Goal: Task Accomplishment & Management: Use online tool/utility

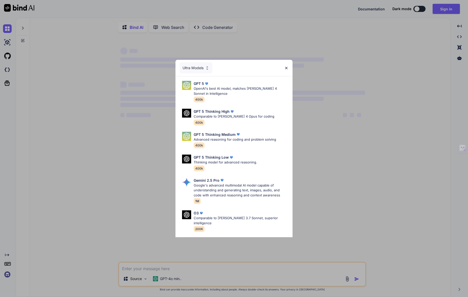
type textarea "x"
click at [286, 68] on img at bounding box center [286, 68] width 4 height 4
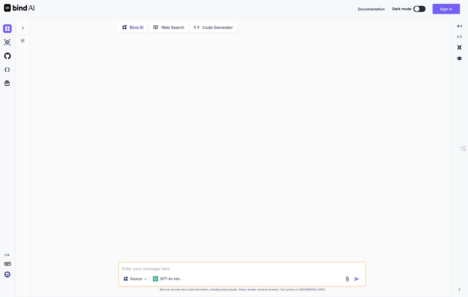
click at [7, 274] on img at bounding box center [7, 274] width 9 height 9
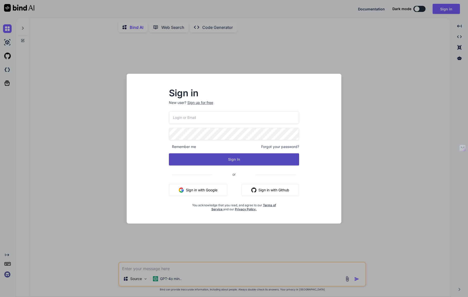
type input "[EMAIL_ADDRESS][DOMAIN_NAME]"
click at [200, 160] on button "Sign In" at bounding box center [234, 159] width 131 height 12
click at [237, 159] on button "Sign In" at bounding box center [234, 159] width 131 height 12
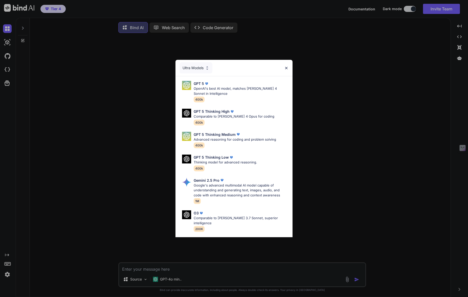
click at [287, 67] on img at bounding box center [286, 68] width 4 height 4
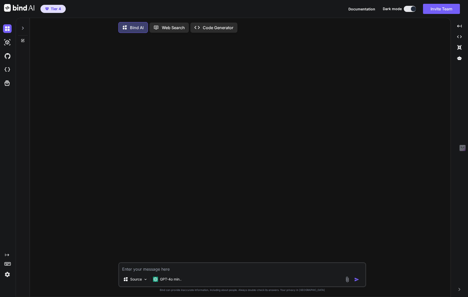
click at [137, 266] on textarea at bounding box center [242, 267] width 246 height 9
click at [187, 279] on div "Source GPT-4o min.." at bounding box center [242, 280] width 246 height 12
click at [172, 281] on p "GPT-4o min.." at bounding box center [171, 278] width 22 height 5
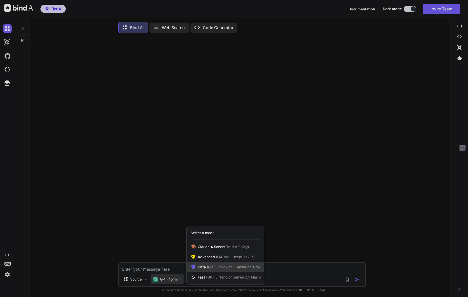
click at [207, 265] on span "Ultra (GPT-5 thinking, Gemini 2.5 Pro)" at bounding box center [229, 266] width 62 height 5
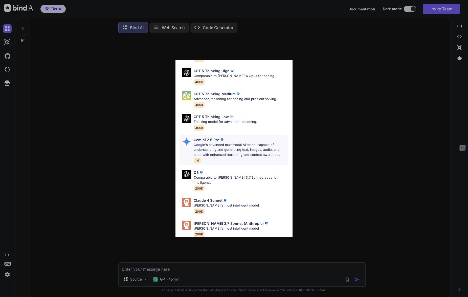
scroll to position [41, 0]
click at [324, 167] on div "Ultra Models GPT 5 OpenAI's best AI model, matches Claude 4 Sonnet in Intellige…" at bounding box center [234, 148] width 468 height 297
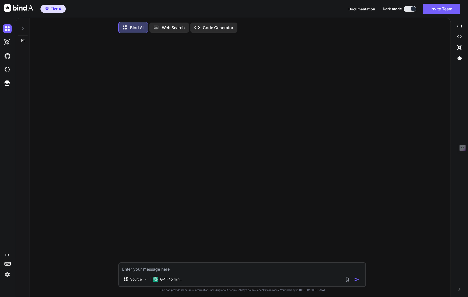
click at [172, 27] on p "Web Search" at bounding box center [173, 28] width 23 height 6
click at [136, 26] on p "Bind AI" at bounding box center [137, 26] width 14 height 6
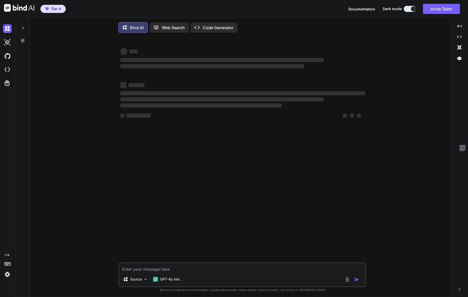
click at [208, 27] on p "Code Generator" at bounding box center [218, 28] width 31 height 6
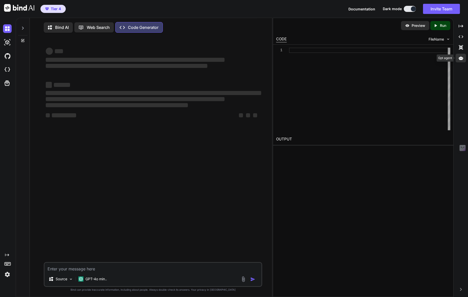
click at [463, 55] on div at bounding box center [461, 58] width 10 height 9
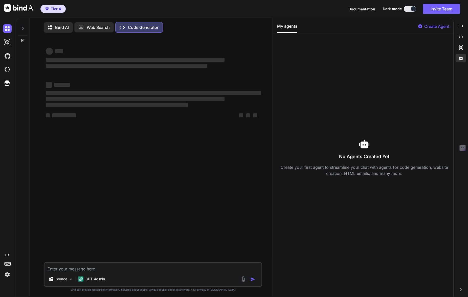
click at [434, 25] on p "Create Agent" at bounding box center [437, 26] width 25 height 6
type textarea "x"
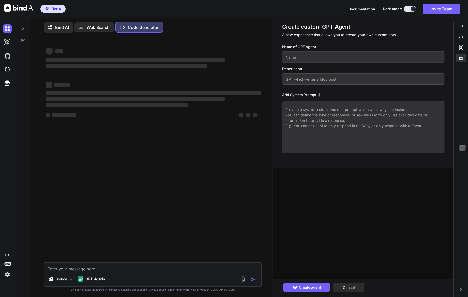
click at [298, 60] on input "text" at bounding box center [363, 56] width 162 height 11
click at [319, 75] on input "text" at bounding box center [363, 78] width 162 height 11
click at [313, 109] on textarea at bounding box center [363, 127] width 162 height 52
click at [281, 14] on div "Tier 4 Documentation Dark mode Invite Team Created with Pixso." at bounding box center [234, 9] width 468 height 18
click at [5, 70] on img at bounding box center [7, 69] width 9 height 9
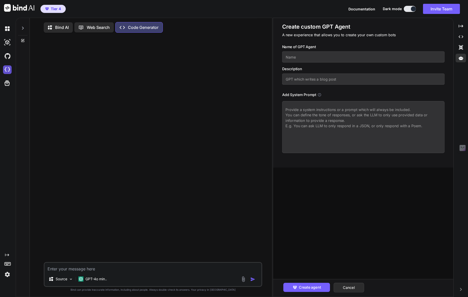
click at [7, 70] on img at bounding box center [7, 69] width 9 height 9
click at [8, 31] on img at bounding box center [7, 28] width 9 height 9
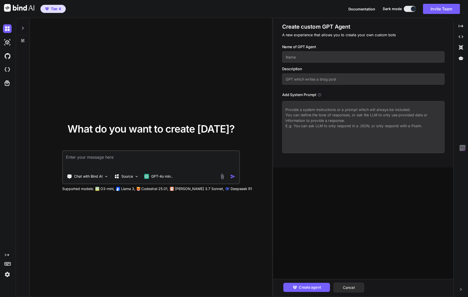
click at [82, 161] on textarea at bounding box center [151, 160] width 176 height 19
click at [155, 174] on p "GPT-4o min.." at bounding box center [162, 176] width 22 height 5
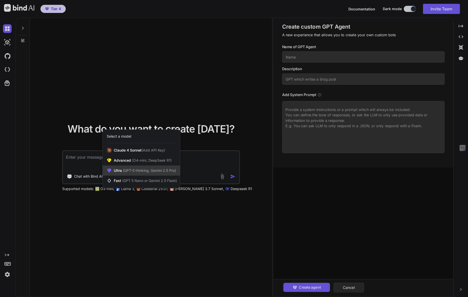
click at [133, 172] on span "(GPT-5 thinking, Gemini 2.5 Pro)" at bounding box center [149, 170] width 54 height 4
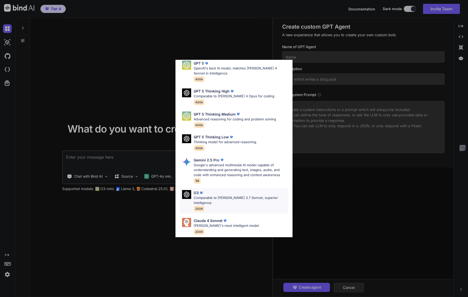
scroll to position [41, 0]
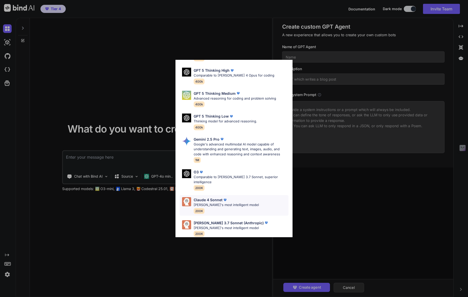
click at [197, 202] on p "[PERSON_NAME]'s most intelligent model" at bounding box center [226, 204] width 65 height 5
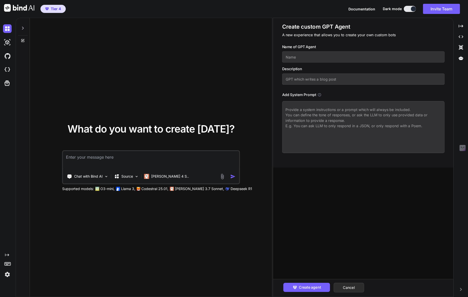
click at [96, 159] on textarea at bounding box center [151, 160] width 176 height 19
click at [461, 57] on icon at bounding box center [461, 58] width 5 height 4
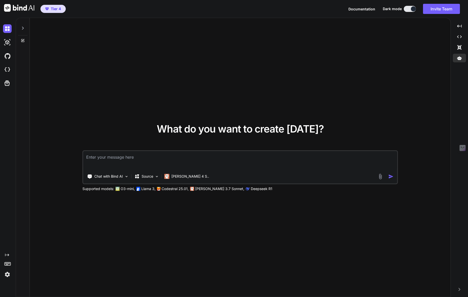
click at [129, 158] on textarea at bounding box center [240, 160] width 314 height 19
type textarea "び"
type textarea "美容室のオシャレなサイトを作りたい"
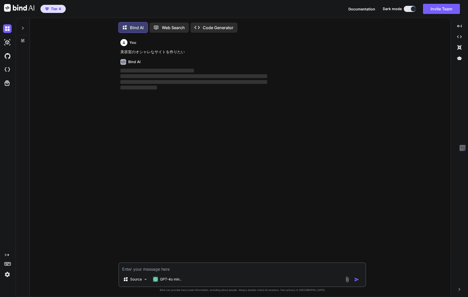
scroll to position [3, 0]
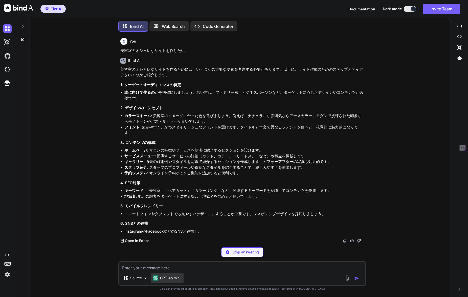
click at [173, 279] on p "GPT-4o min.." at bounding box center [171, 277] width 22 height 5
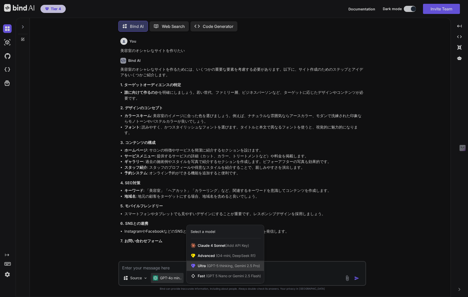
click at [212, 264] on span "(GPT-5 thinking, Gemini 2.5 Pro)" at bounding box center [233, 265] width 54 height 4
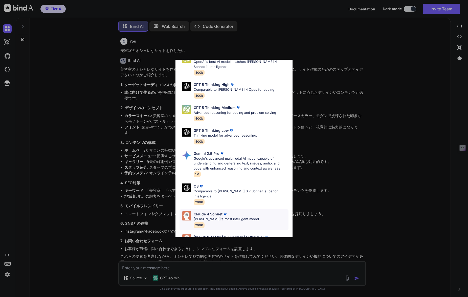
scroll to position [41, 0]
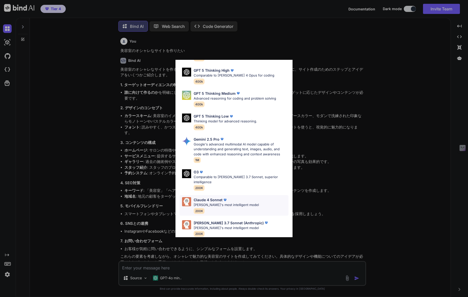
click at [216, 202] on p "[PERSON_NAME]'s most intelligent model" at bounding box center [226, 204] width 65 height 5
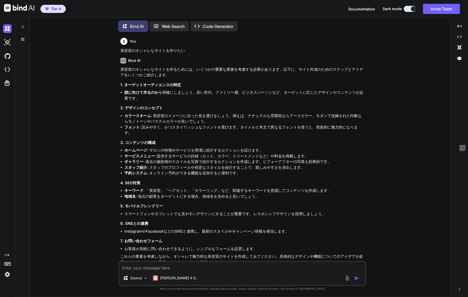
scroll to position [7, 0]
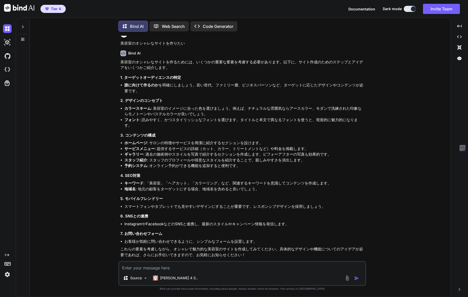
click at [158, 266] on textarea at bounding box center [242, 265] width 246 height 9
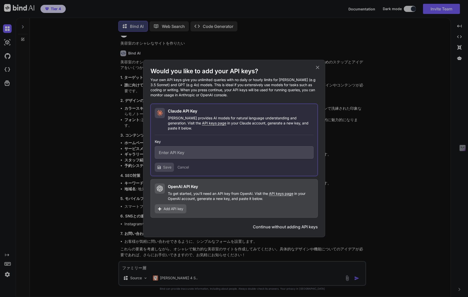
type textarea "ファミリー層"
click at [278, 224] on button "Continue without adding API keys" at bounding box center [285, 226] width 65 height 6
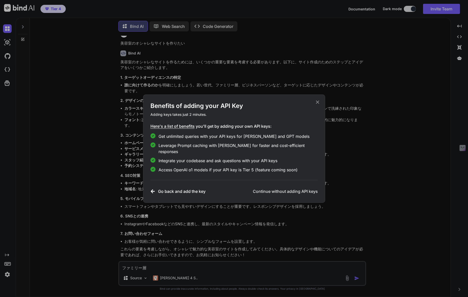
click at [282, 188] on h3 "Continue without adding API keys" at bounding box center [285, 191] width 65 height 6
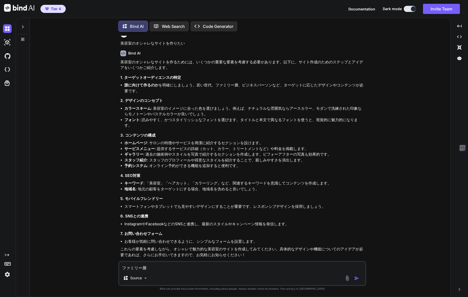
click at [162, 281] on div "Source" at bounding box center [242, 279] width 246 height 12
click at [173, 270] on textarea "ファミリー層" at bounding box center [242, 265] width 246 height 9
click at [152, 278] on div at bounding box center [153, 277] width 4 height 5
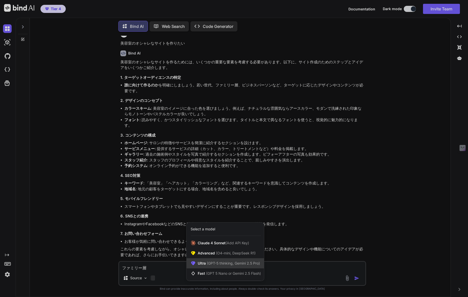
click at [206, 261] on span "Ultra (GPT-5 thinking, Gemini 2.5 Pro)" at bounding box center [229, 262] width 62 height 5
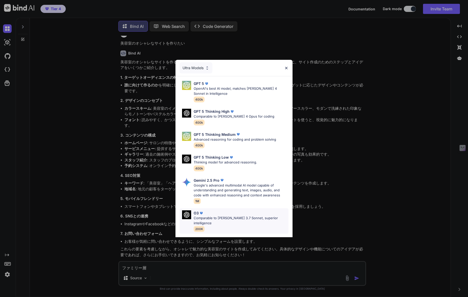
scroll to position [41, 0]
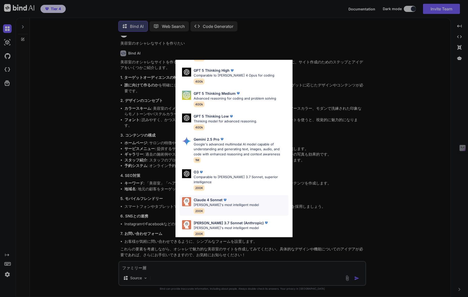
click at [209, 202] on p "[PERSON_NAME]'s most intelligent model" at bounding box center [226, 204] width 65 height 5
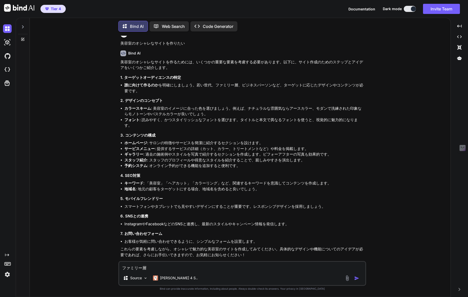
click at [175, 266] on textarea "ファミリー層" at bounding box center [242, 265] width 246 height 9
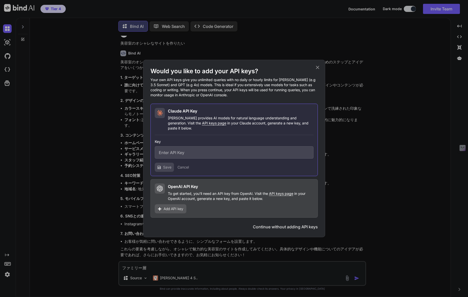
click at [271, 225] on button "Continue without adding API keys" at bounding box center [285, 226] width 65 height 6
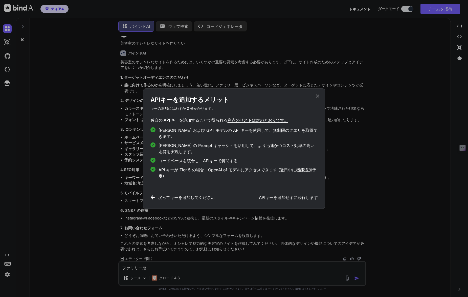
click at [280, 195] on font "APIキーを追加せずに続行します" at bounding box center [288, 197] width 59 height 5
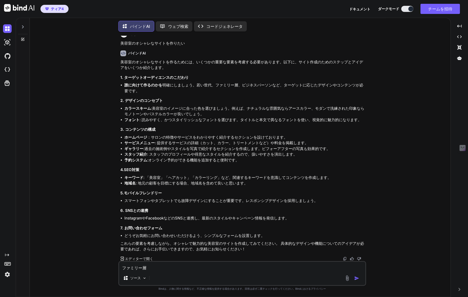
click at [161, 268] on textarea "ファミリー層" at bounding box center [242, 265] width 246 height 9
click at [355, 278] on img "button" at bounding box center [357, 277] width 5 height 5
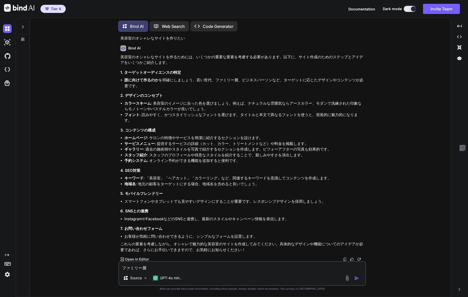
scroll to position [0, 0]
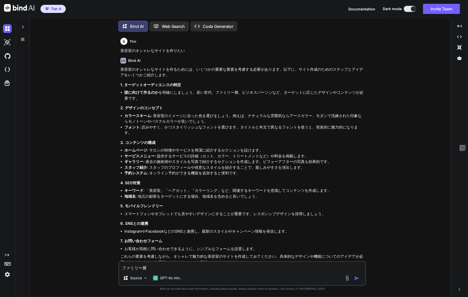
click at [22, 10] on img at bounding box center [19, 8] width 30 height 8
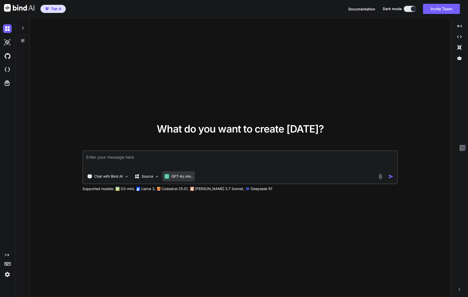
click at [182, 179] on div "GPT-4o min.." at bounding box center [178, 176] width 33 height 10
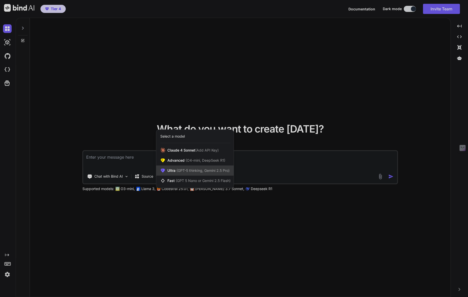
click at [183, 173] on div "Ultra (GPT-5 thinking, Gemini 2.5 Pro)" at bounding box center [194, 170] width 77 height 10
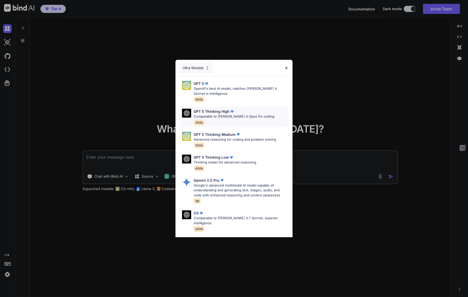
click at [220, 118] on p "Comparable to [PERSON_NAME] 4 Opus for coding" at bounding box center [234, 116] width 81 height 5
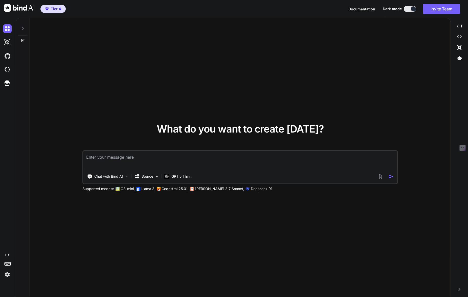
click at [155, 161] on textarea at bounding box center [240, 160] width 314 height 19
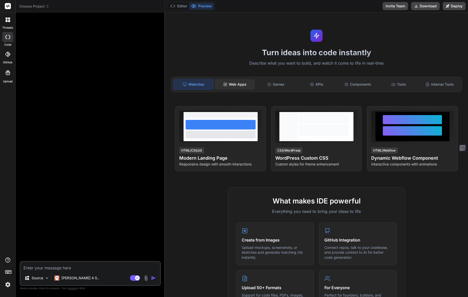
click at [238, 87] on div "Web Apps" at bounding box center [235, 84] width 40 height 11
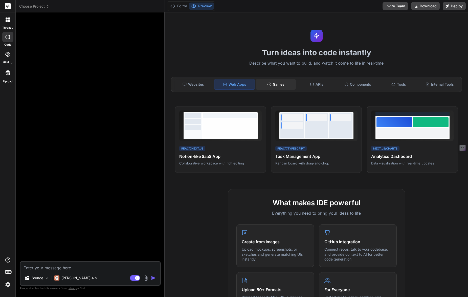
click at [278, 86] on div "Games" at bounding box center [276, 84] width 40 height 11
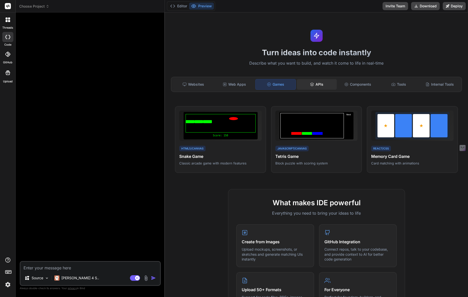
click at [311, 84] on icon at bounding box center [312, 84] width 4 height 4
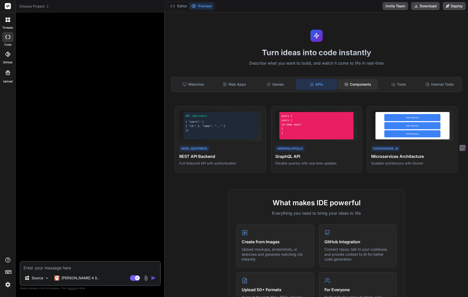
click at [349, 81] on div "Components" at bounding box center [358, 84] width 40 height 11
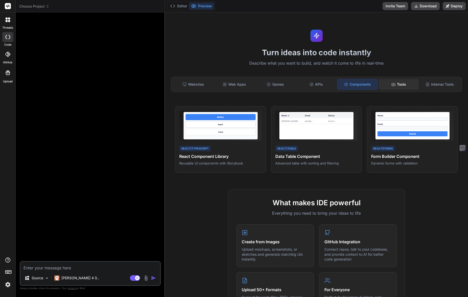
click at [403, 83] on div "Tools" at bounding box center [399, 84] width 40 height 11
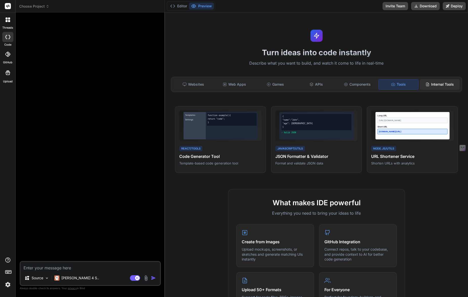
click at [428, 87] on div "Internal Tools" at bounding box center [440, 84] width 40 height 11
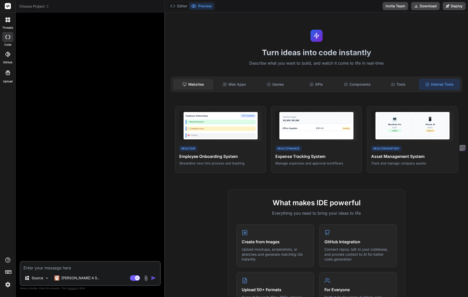
click at [200, 83] on div "Websites" at bounding box center [193, 84] width 40 height 11
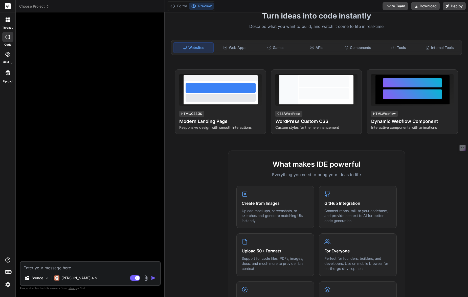
scroll to position [28, 0]
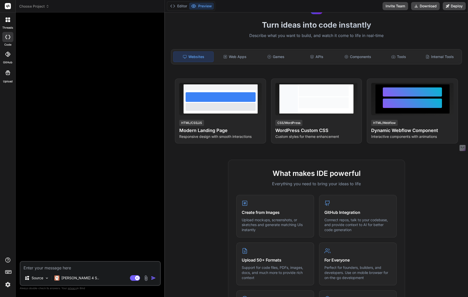
click at [11, 284] on img at bounding box center [8, 284] width 9 height 9
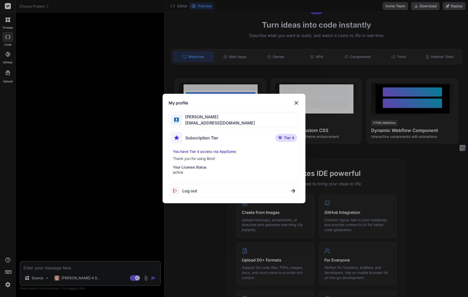
click at [298, 103] on img at bounding box center [297, 103] width 6 height 6
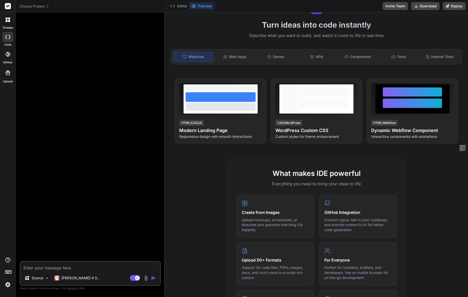
click at [8, 284] on img at bounding box center [8, 284] width 9 height 9
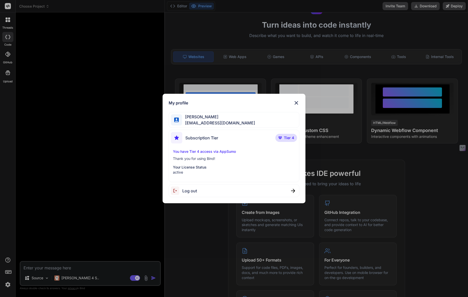
click at [296, 101] on img at bounding box center [297, 103] width 6 height 6
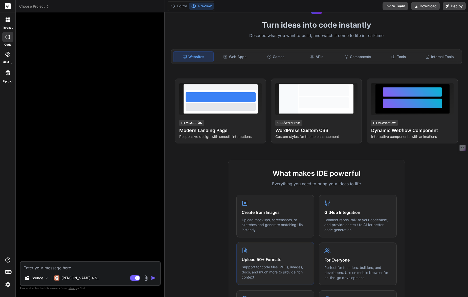
scroll to position [74, 0]
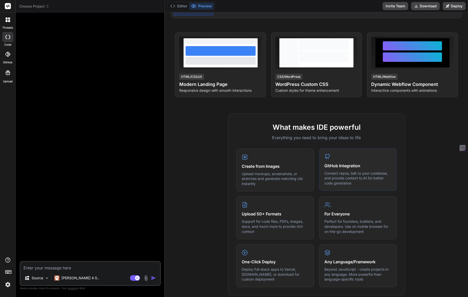
click at [339, 184] on p "Connect repos, talk to your codebase, and provide context to AI for better code…" at bounding box center [358, 178] width 67 height 15
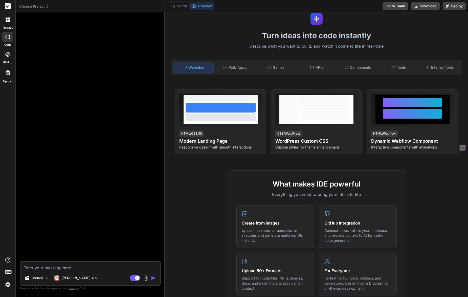
scroll to position [0, 0]
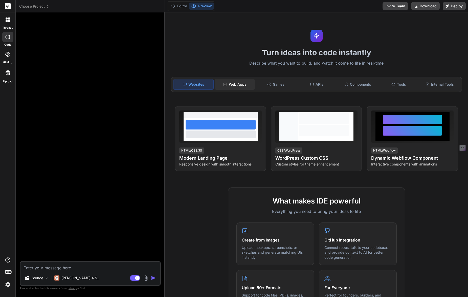
click at [244, 83] on div "Web Apps" at bounding box center [235, 84] width 40 height 11
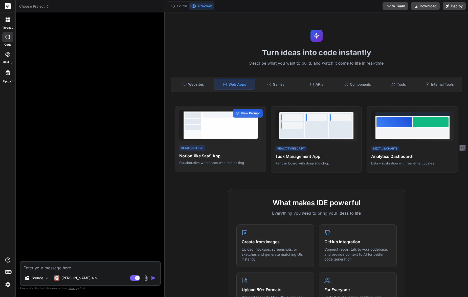
click at [221, 138] on div at bounding box center [230, 124] width 56 height 27
click at [244, 115] on span "View Prompt" at bounding box center [250, 113] width 19 height 5
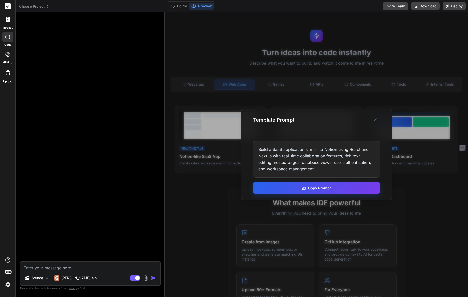
click at [286, 189] on button "Copy Prompt" at bounding box center [316, 187] width 127 height 11
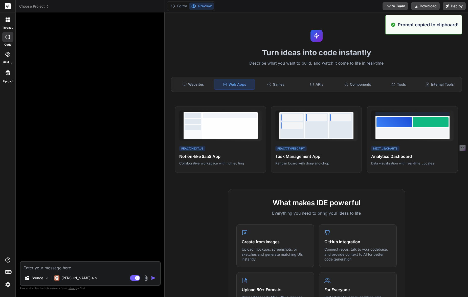
click at [57, 268] on textarea at bounding box center [90, 265] width 140 height 9
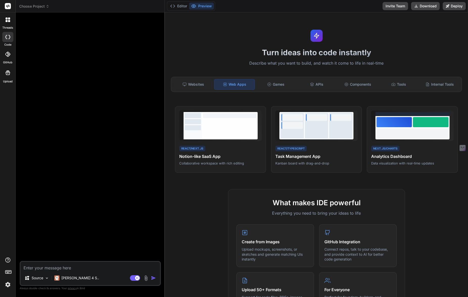
paste textarea "Build a SaaS application similar to Notion using React and Next.js with real-ti…"
type textarea "x"
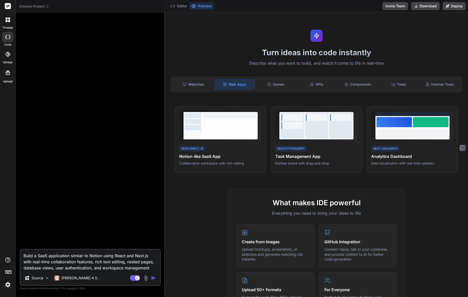
type textarea "Build a SaaS application similar to Notion using React and Next.js with real-ti…"
click at [153, 278] on img "button" at bounding box center [153, 277] width 5 height 5
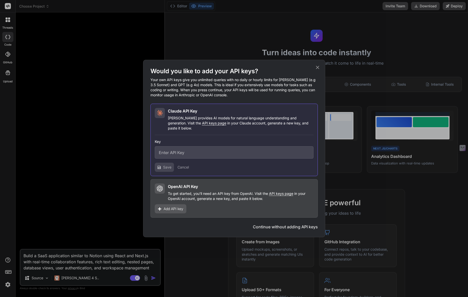
click at [318, 69] on icon at bounding box center [317, 67] width 3 height 3
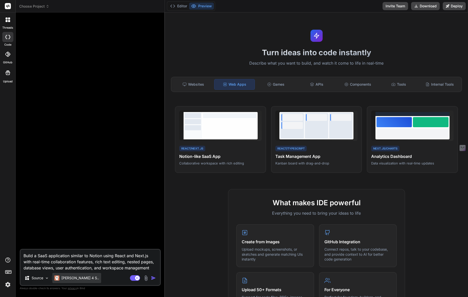
click at [79, 279] on p "[PERSON_NAME] 4 S.." at bounding box center [80, 277] width 38 height 5
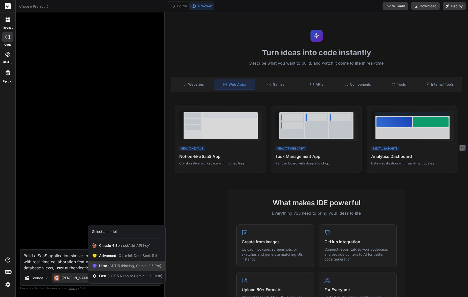
click at [121, 268] on div "Ultra (GPT-5 thinking, Gemini 2.5 Pro)" at bounding box center [126, 265] width 77 height 10
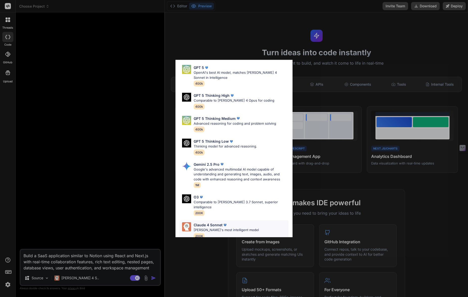
scroll to position [19, 0]
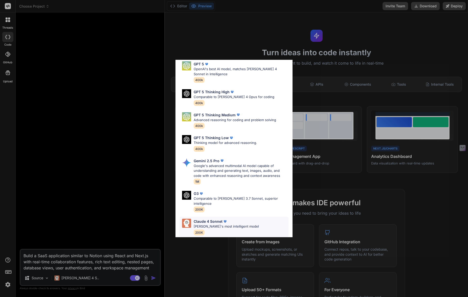
click at [206, 224] on p "[PERSON_NAME]'s most intelligent model" at bounding box center [226, 226] width 65 height 5
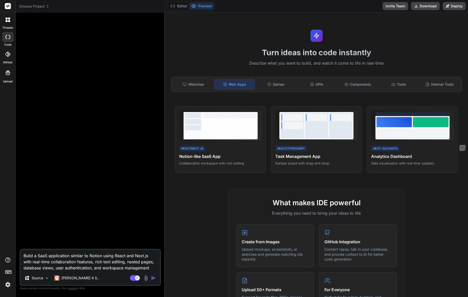
click at [152, 277] on img "button" at bounding box center [153, 277] width 5 height 5
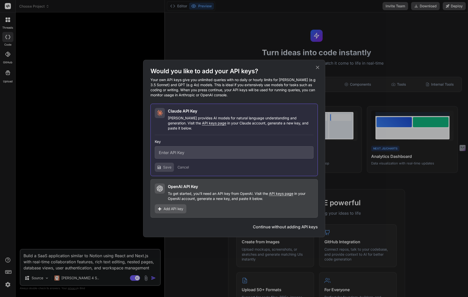
click at [260, 225] on button "Continue without adding API keys" at bounding box center [285, 226] width 65 height 6
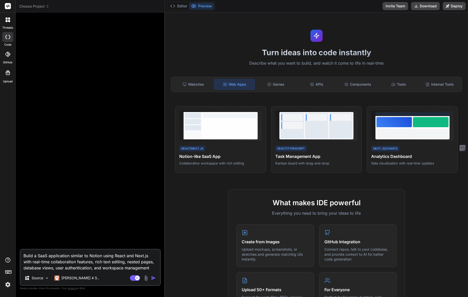
click at [152, 278] on img "button" at bounding box center [153, 277] width 5 height 5
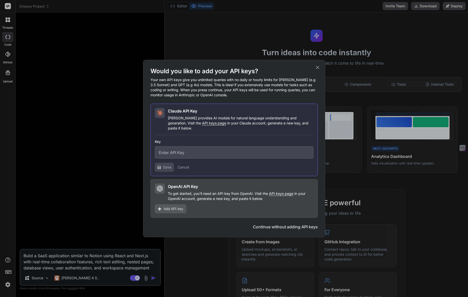
click at [283, 226] on button "Continue without adding API keys" at bounding box center [285, 226] width 65 height 6
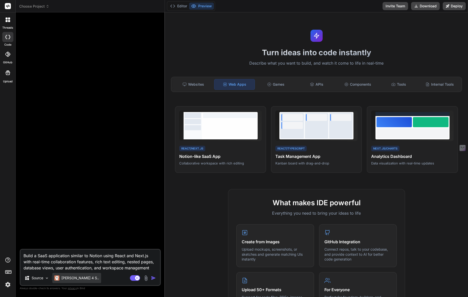
click at [75, 277] on p "[PERSON_NAME] 4 S.." at bounding box center [80, 277] width 38 height 5
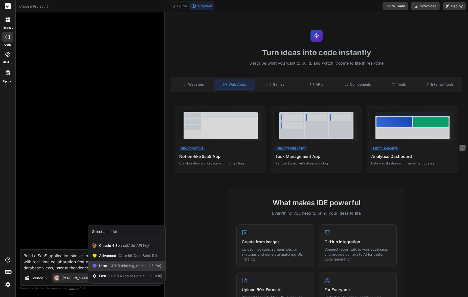
click at [110, 266] on span "(GPT-5 thinking, Gemini 2.5 Pro)" at bounding box center [134, 265] width 54 height 4
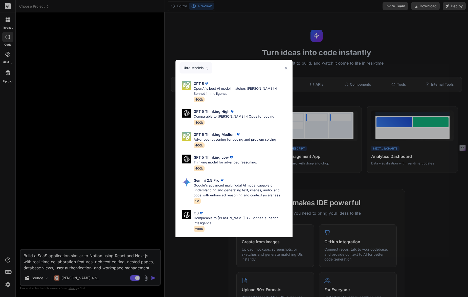
scroll to position [41, 0]
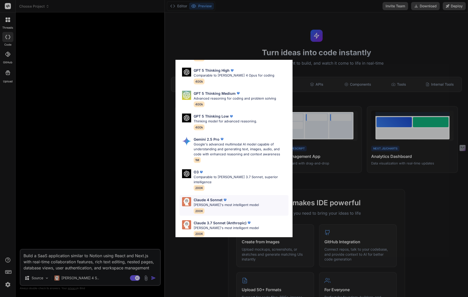
click at [211, 202] on p "[PERSON_NAME]'s most intelligent model" at bounding box center [226, 204] width 65 height 5
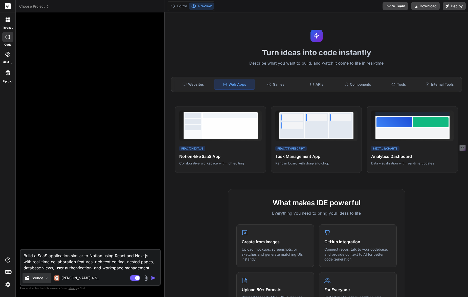
click at [38, 278] on p "Source" at bounding box center [38, 277] width 12 height 5
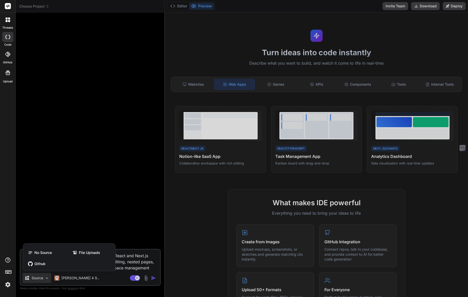
click at [38, 278] on div at bounding box center [234, 148] width 468 height 297
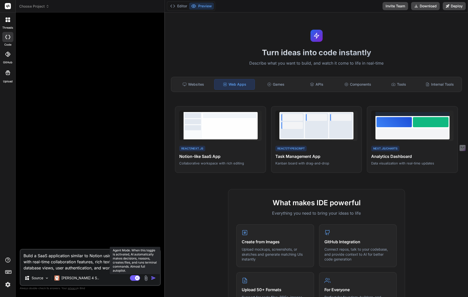
click at [134, 279] on rect at bounding box center [135, 278] width 10 height 6
click at [136, 277] on rect at bounding box center [135, 278] width 10 height 6
click at [153, 278] on img "button" at bounding box center [153, 277] width 5 height 5
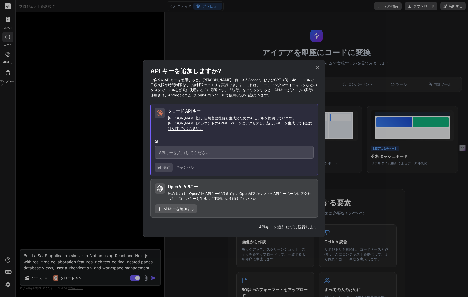
click at [186, 165] on font "キャンセル" at bounding box center [185, 167] width 18 height 4
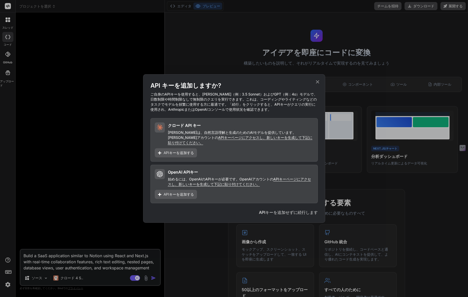
click at [291, 210] on font "APIキーを追加せずに続行します" at bounding box center [288, 212] width 59 height 5
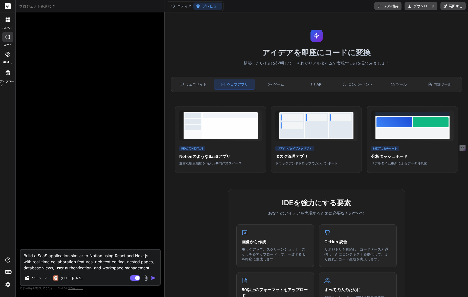
click at [154, 276] on img "button" at bounding box center [153, 277] width 5 height 5
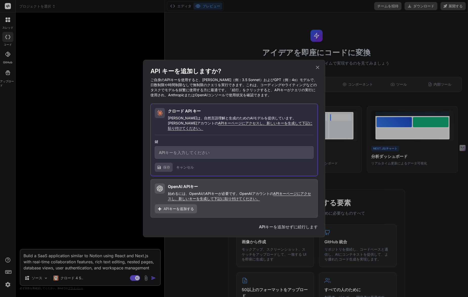
click at [290, 225] on font "APIキーを追加せずに続行します" at bounding box center [288, 226] width 59 height 5
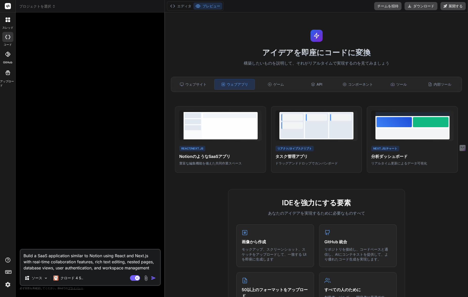
click at [102, 274] on div "ソース クロード 4 S.." at bounding box center [90, 279] width 140 height 12
click at [150, 265] on textarea "Build a SaaS application similar to Notion using React and Next.js with real-ti…" at bounding box center [90, 259] width 140 height 21
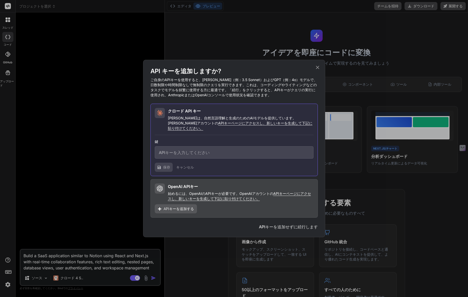
click at [270, 224] on font "APIキーを追加せずに続行します" at bounding box center [288, 226] width 59 height 5
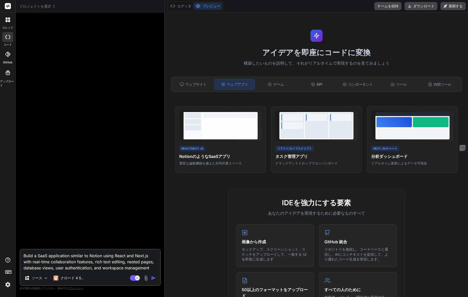
click at [86, 213] on div at bounding box center [91, 132] width 140 height 232
click at [9, 284] on img at bounding box center [8, 284] width 9 height 9
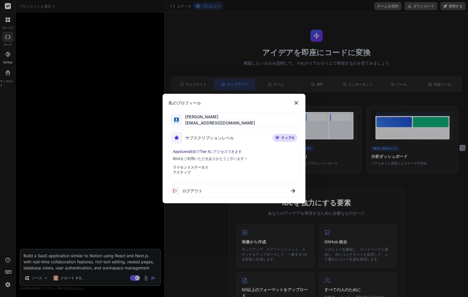
click at [297, 104] on img at bounding box center [297, 103] width 6 height 6
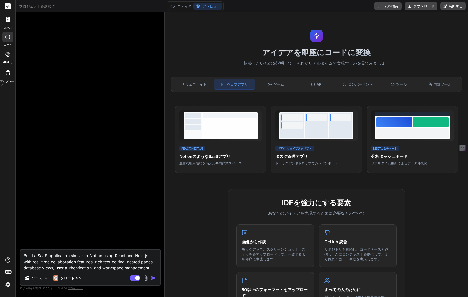
click at [73, 150] on div at bounding box center [91, 132] width 140 height 232
click at [42, 270] on textarea "Build a SaaS application similar to Notion using React and Next.js with real-ti…" at bounding box center [90, 259] width 140 height 21
click at [64, 278] on font "クロード 4 S.." at bounding box center [71, 277] width 23 height 4
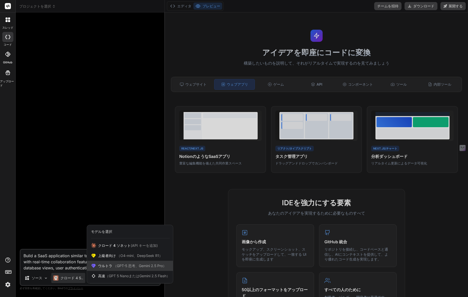
click at [106, 264] on font "ウルトラ" at bounding box center [105, 265] width 14 height 4
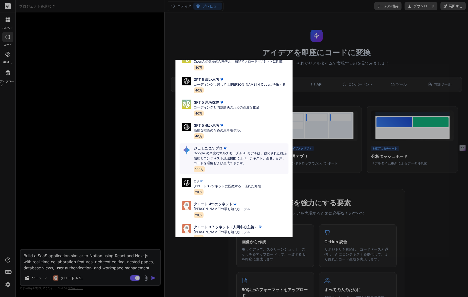
scroll to position [36, 0]
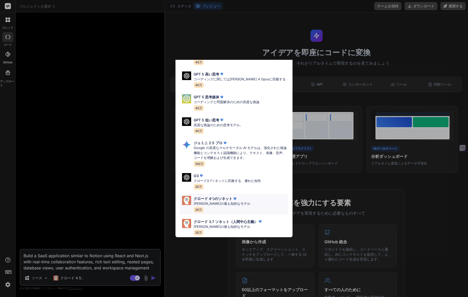
click at [226, 201] on font "クロードの最も知的なモデル" at bounding box center [222, 203] width 57 height 4
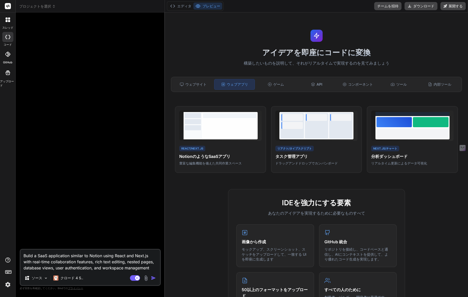
click at [153, 278] on img "button" at bounding box center [153, 277] width 5 height 5
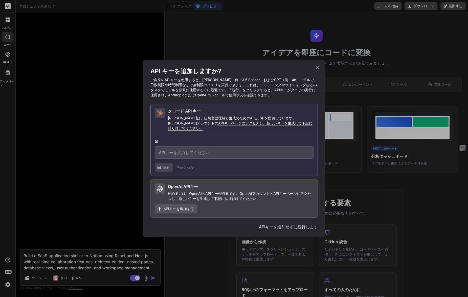
click at [179, 166] on font "キャンセル" at bounding box center [185, 167] width 18 height 4
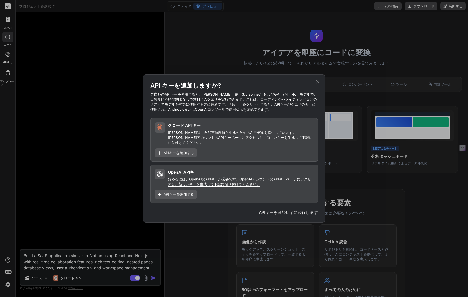
click at [275, 210] on font "APIキーを追加せずに続行します" at bounding box center [288, 212] width 59 height 5
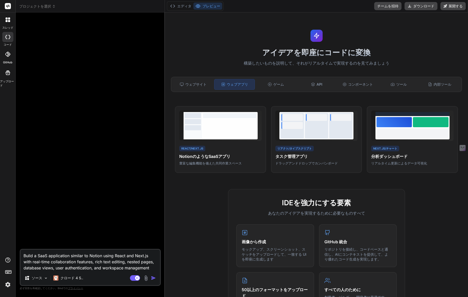
click at [155, 265] on textarea "Build a SaaS application similar to Notion using React and Next.js with real-ti…" at bounding box center [90, 259] width 140 height 21
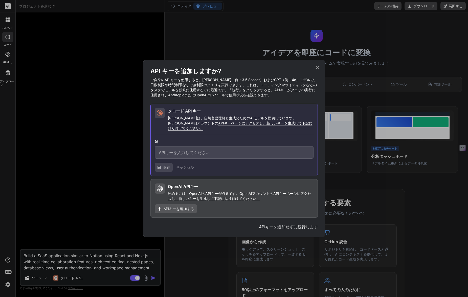
click at [265, 224] on font "APIキーを追加せずに続行します" at bounding box center [288, 226] width 59 height 5
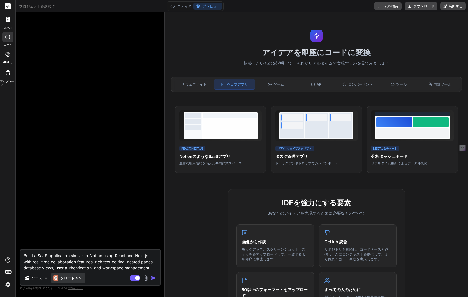
click at [71, 277] on font "クロード 4 S.." at bounding box center [71, 277] width 23 height 4
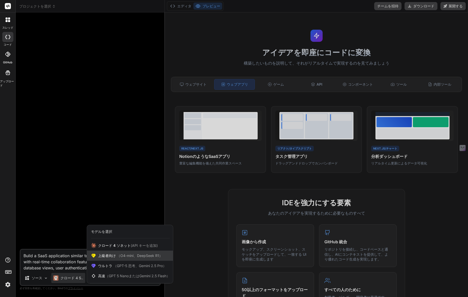
click at [110, 257] on font "上級者向け" at bounding box center [107, 255] width 18 height 4
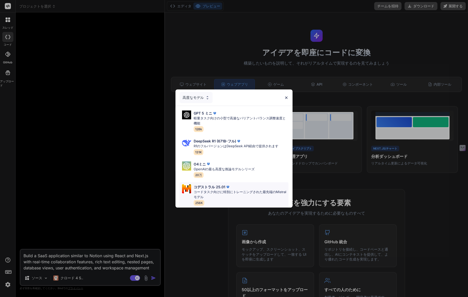
click at [213, 190] on font "コードタスク向けに特別にトレーニングされた最先端のMistralモデル" at bounding box center [240, 194] width 93 height 9
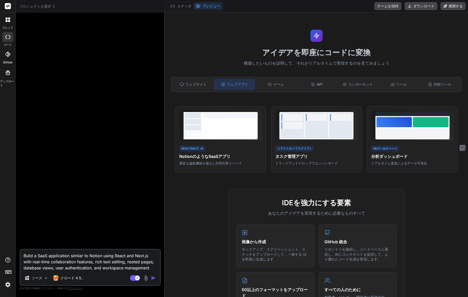
click at [153, 277] on img "button" at bounding box center [153, 277] width 5 height 5
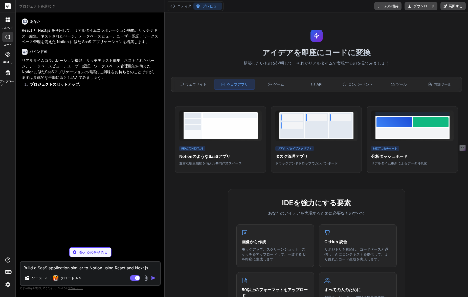
type textarea "x"
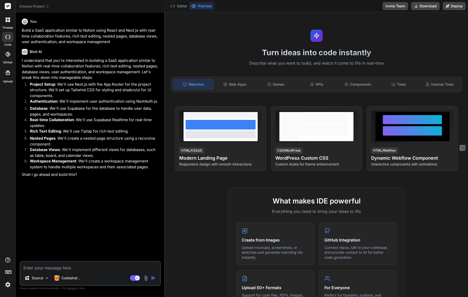
click at [11, 282] on img at bounding box center [8, 284] width 9 height 9
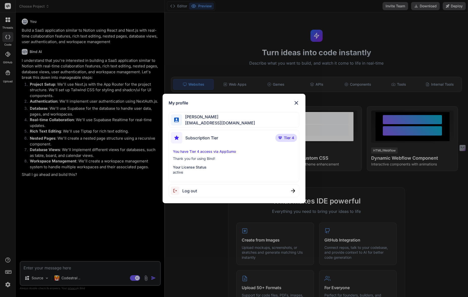
click at [293, 101] on div "My profile" at bounding box center [234, 103] width 131 height 6
click at [299, 104] on img at bounding box center [297, 103] width 6 height 6
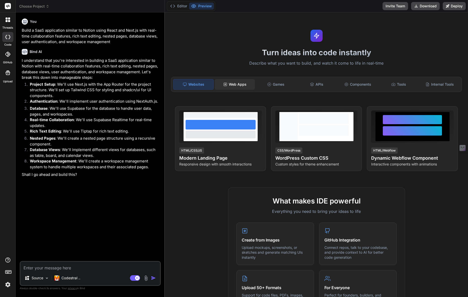
click at [228, 83] on div "Web Apps" at bounding box center [235, 84] width 40 height 11
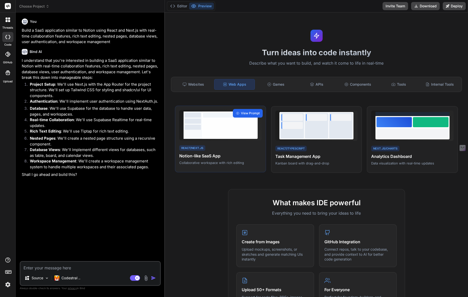
click at [251, 112] on span "View Prompt" at bounding box center [250, 113] width 19 height 5
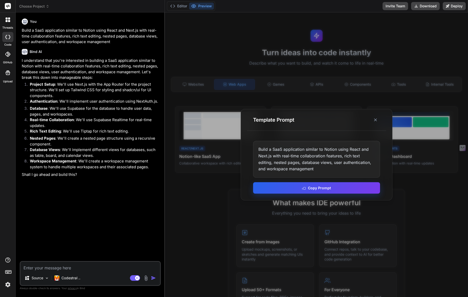
click at [291, 191] on button "Copy Prompt" at bounding box center [316, 187] width 127 height 11
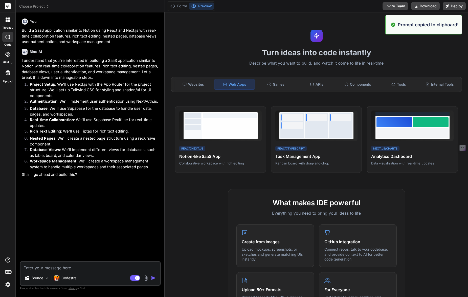
click at [111, 262] on textarea at bounding box center [90, 265] width 140 height 9
paste textarea "Build a SaaS application similar to Notion using React and Next.js with real-ti…"
type textarea "x"
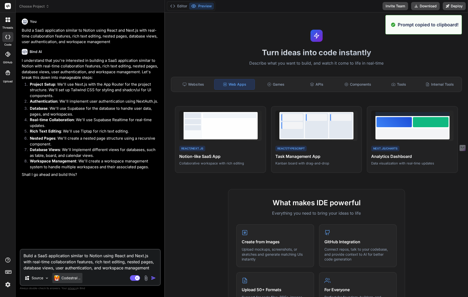
type textarea "Build a SaaS application similar to Notion using React and Next.js with real-ti…"
click at [78, 280] on p "Codestral .." at bounding box center [70, 277] width 19 height 5
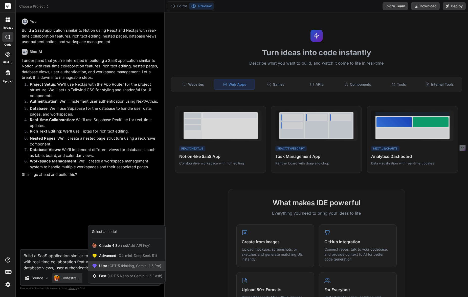
click at [105, 266] on span "Ultra (GPT-5 thinking, Gemini 2.5 Pro)" at bounding box center [130, 265] width 62 height 5
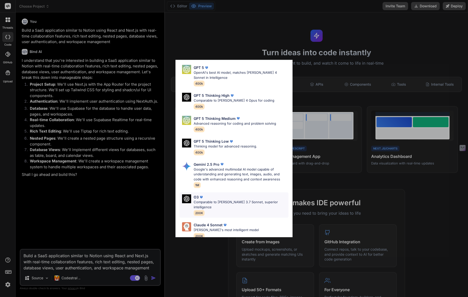
scroll to position [41, 0]
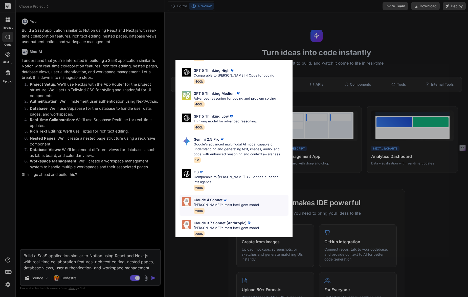
click at [212, 207] on div "[PERSON_NAME] 4 Sonnet [PERSON_NAME]'s most intelligent model 200K" at bounding box center [226, 205] width 65 height 16
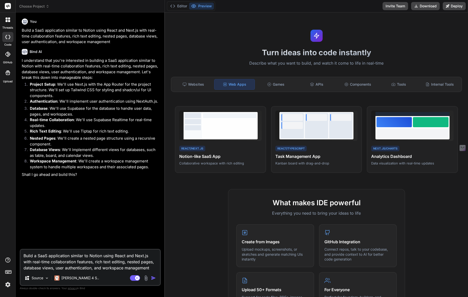
click at [154, 277] on img "button" at bounding box center [153, 277] width 5 height 5
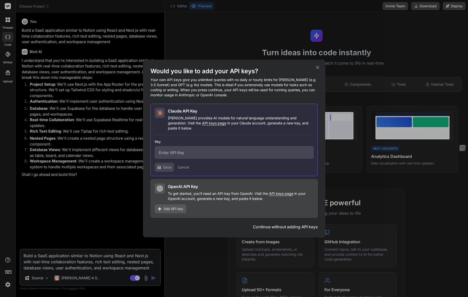
click at [316, 70] on icon at bounding box center [318, 68] width 6 height 6
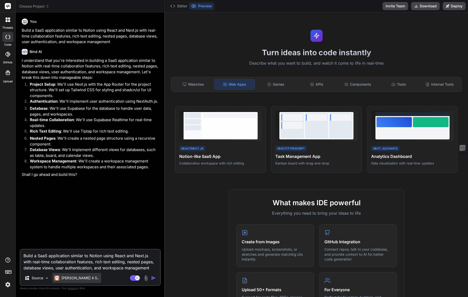
click at [65, 278] on p "[PERSON_NAME] 4 S.." at bounding box center [80, 277] width 38 height 5
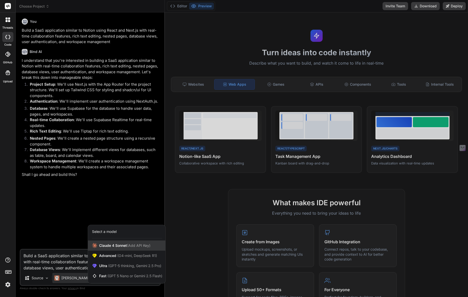
click at [109, 243] on span "[PERSON_NAME] 4 Sonnet (Add API Key)" at bounding box center [124, 245] width 51 height 5
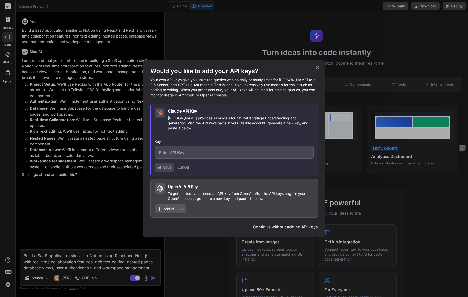
click at [317, 68] on icon at bounding box center [318, 68] width 6 height 6
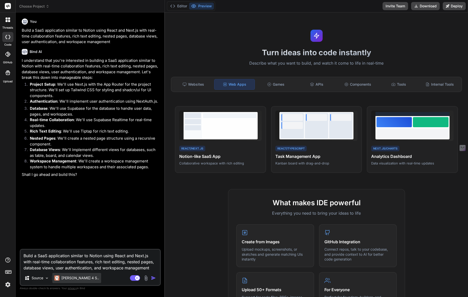
click at [64, 280] on p "[PERSON_NAME] 4 S.." at bounding box center [80, 277] width 38 height 5
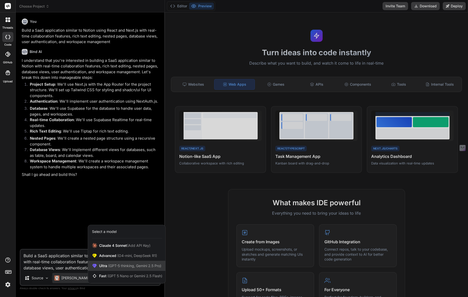
click at [103, 265] on span "Ultra (GPT-5 thinking, Gemini 2.5 Pro)" at bounding box center [130, 265] width 62 height 5
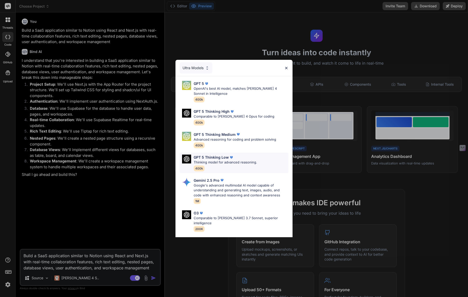
click at [208, 160] on p "Thinking model for advanced reasoning." at bounding box center [226, 162] width 64 height 5
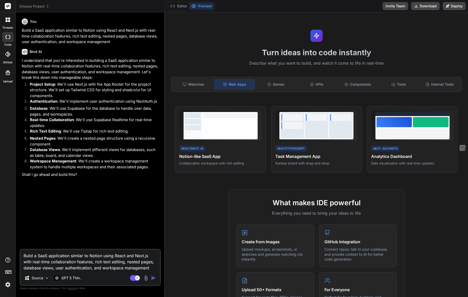
click at [153, 279] on img "button" at bounding box center [153, 277] width 5 height 5
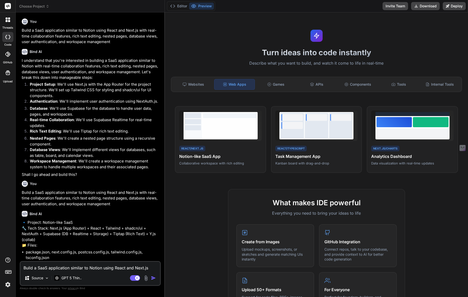
type textarea "x"
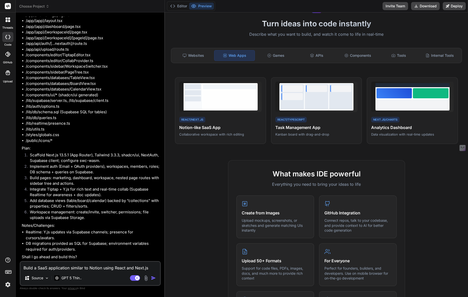
scroll to position [0, 0]
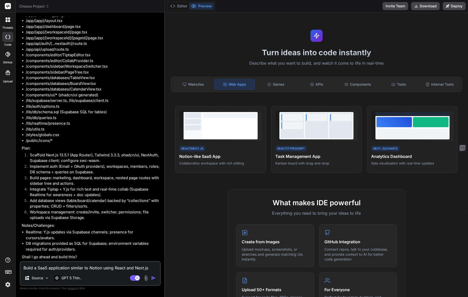
click at [69, 267] on textarea "Build a SaaS application similar to Notion using React and Next.js with real-ti…" at bounding box center [90, 265] width 140 height 9
type textarea "x"
type textarea "y"
type textarea "x"
type textarea "ye"
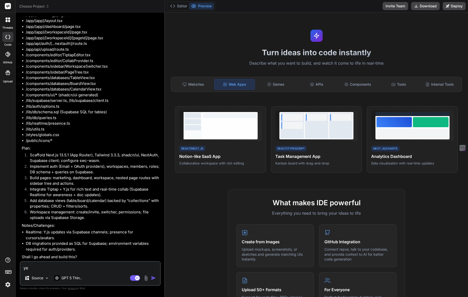
type textarea "x"
type textarea "yes"
type textarea "x"
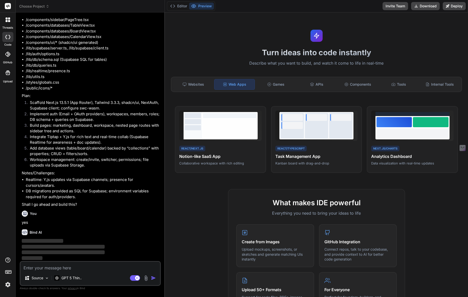
scroll to position [312, 0]
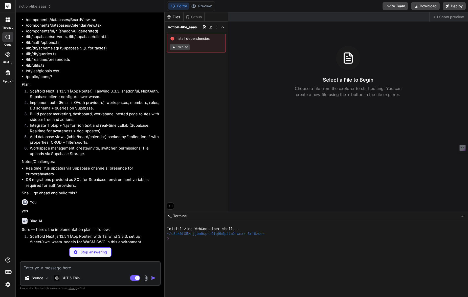
click at [180, 47] on button "Execute" at bounding box center [179, 47] width 19 height 6
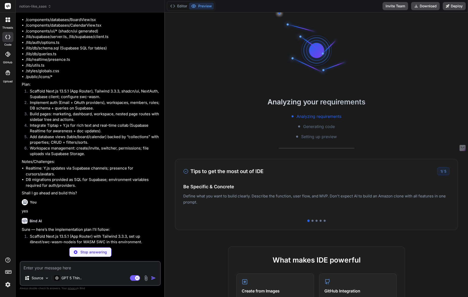
scroll to position [19, 0]
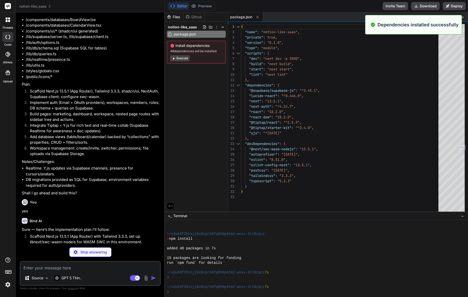
type textarea "x"
type textarea "/** @type {import('next').NextConfig} */ const nextConfig = { swcMinify: true, …"
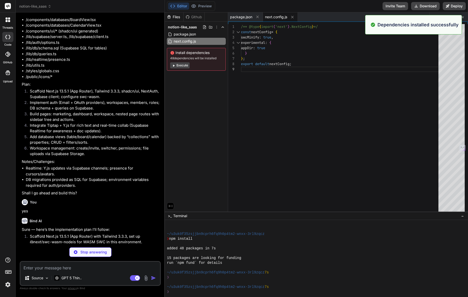
type textarea "x"
type textarea "export default { plugins: { tailwindcss: {}, autoprefixer: {}, }, };"
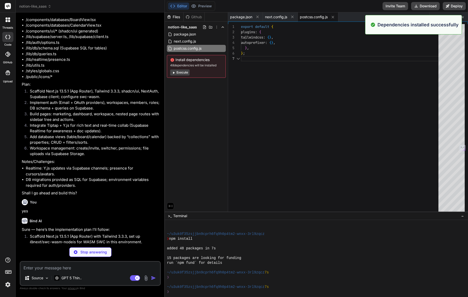
scroll to position [32, 0]
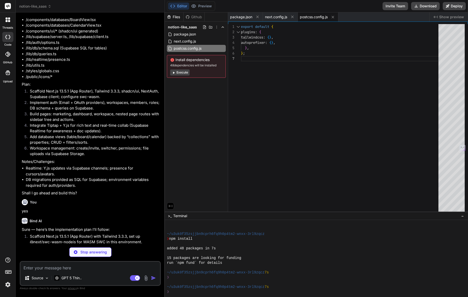
click at [182, 73] on button "Execute" at bounding box center [179, 72] width 19 height 6
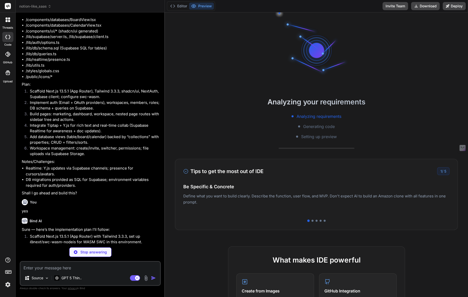
type textarea "x"
type textarea "} } }, }, plugins: [], };"
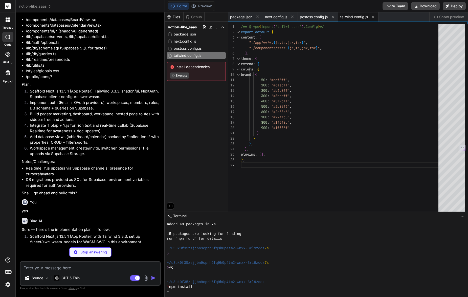
type textarea "x"
type textarea "} }, "include": ["next-env.d.ts", "**/*.ts", "**/*.tsx", ".next/types/**/*.ts"]…"
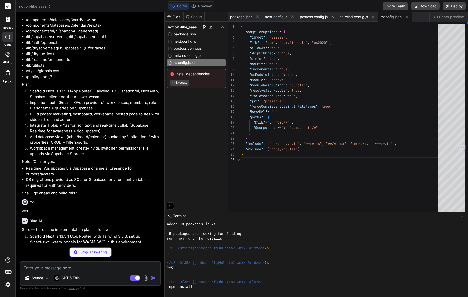
scroll to position [27, 0]
type textarea "x"
type textarea "/// <reference types="next" /> /// <reference types="next/image-types/global" /…"
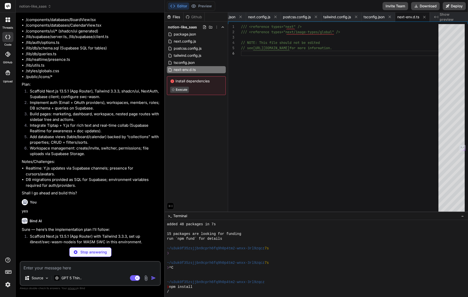
type textarea "x"
type textarea "<html lang="en" className="h-full"> <body className="min-h-full bg-white text-g…"
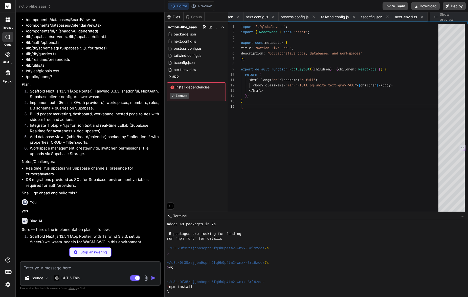
scroll to position [0, 50]
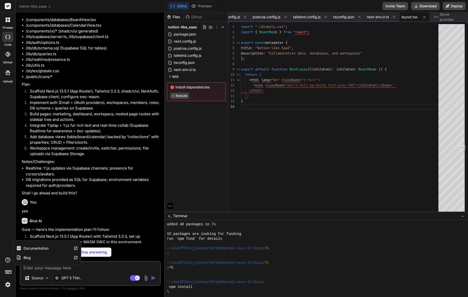
type textarea "x"
type textarea "); }"
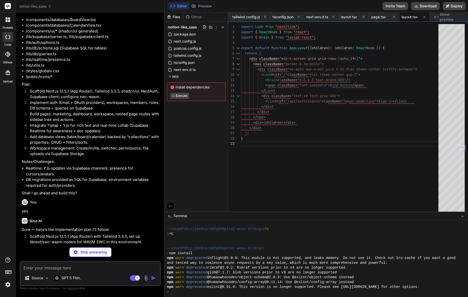
scroll to position [111, 0]
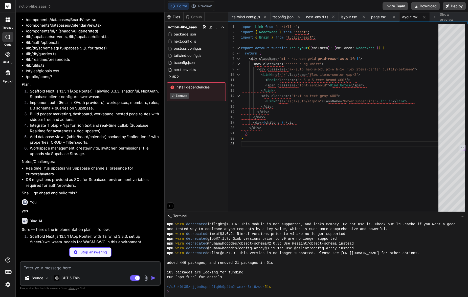
type textarea "x"
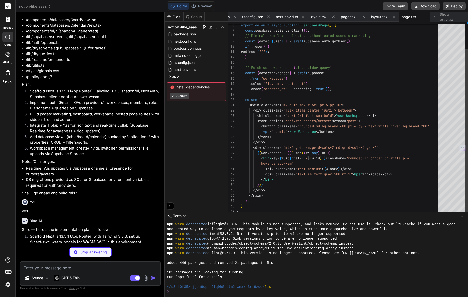
scroll to position [125, 0]
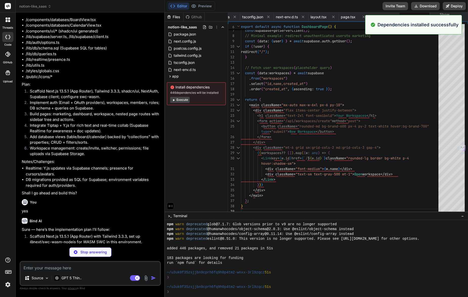
click at [181, 99] on button "Execute" at bounding box center [179, 100] width 19 height 6
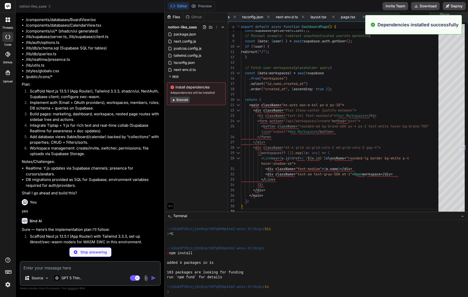
scroll to position [197, 0]
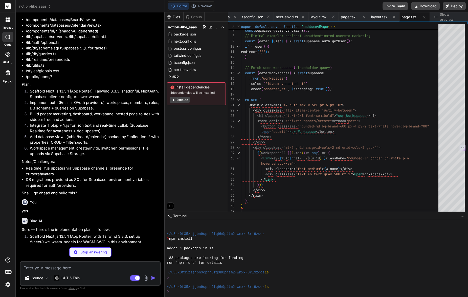
click at [181, 99] on button "Execute" at bounding box center [179, 100] width 19 height 6
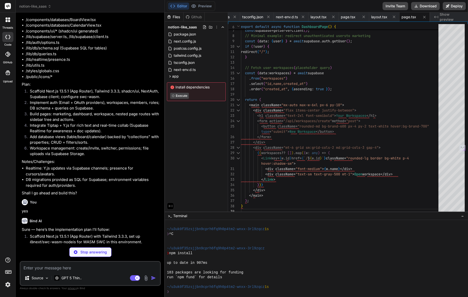
scroll to position [269, 0]
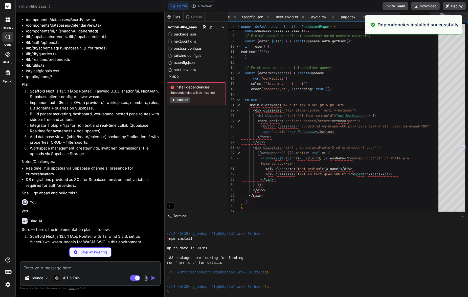
type textarea "x"
type textarea "}"
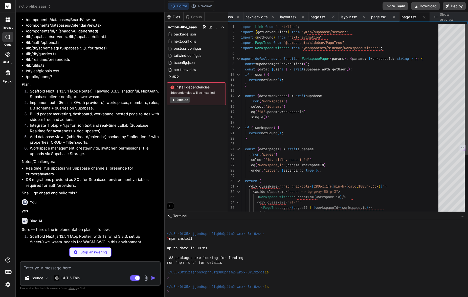
type textarea "x"
type textarea "</main> </div> ); }"
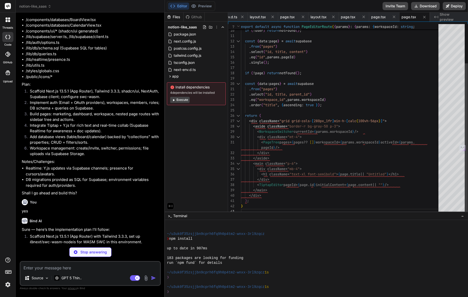
scroll to position [21, 0]
type textarea "x"
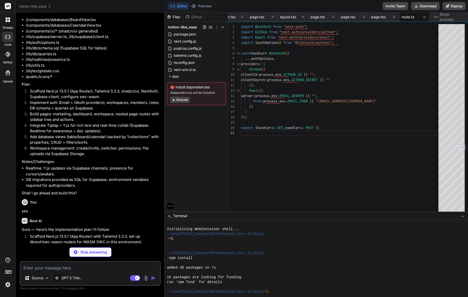
scroll to position [261, 0]
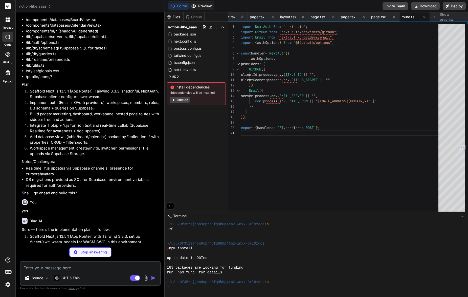
type textarea "x"
type textarea "const { data: urlData } = supabase.storage.from("files").getPublicUrl(filePath)…"
click at [202, 6] on button "Preview" at bounding box center [201, 6] width 25 height 7
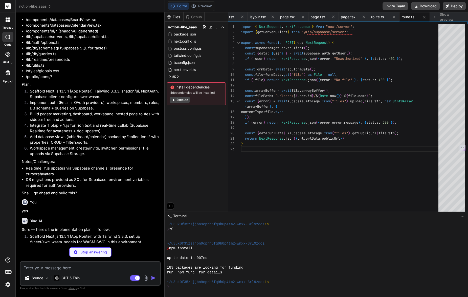
click at [184, 100] on button "Execute" at bounding box center [179, 100] width 19 height 6
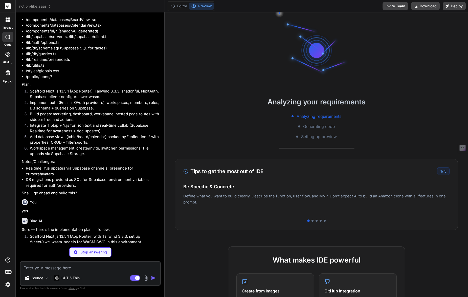
type textarea "x"
type textarea ".single(); if (error) return NextResponse.json({ error: error.message }, { stat…"
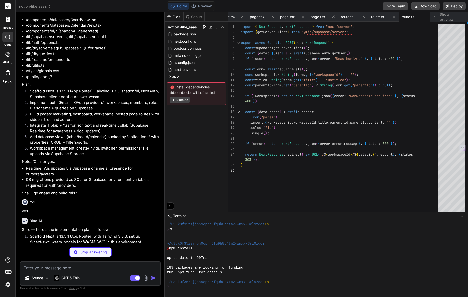
click at [329, 9] on div "Editor Preview Invite Team Download Deploy" at bounding box center [316, 6] width 303 height 12
type textarea "x"
type textarea "}"
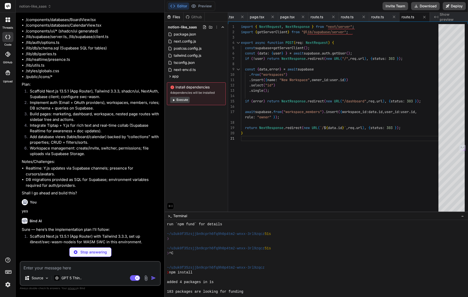
scroll to position [0, 0]
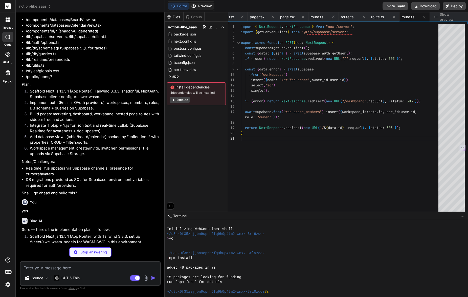
click at [205, 8] on button "Preview" at bounding box center [201, 6] width 25 height 7
type textarea "x"
type textarea "</div> ); }"
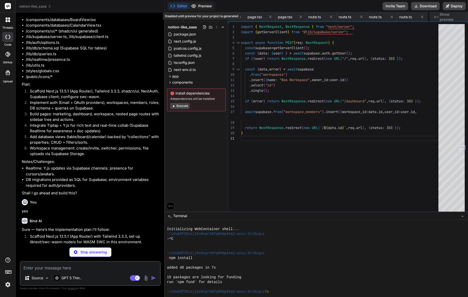
scroll to position [0, 362]
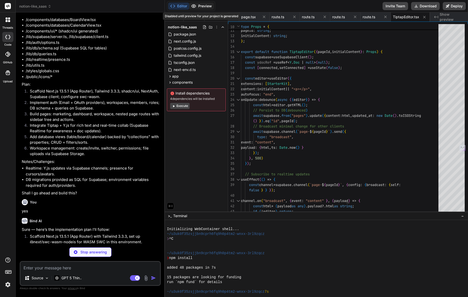
type textarea "x"
type textarea ""use client"; // Placeholder for future Y.js <-> Supabase CRDT sync if extended…"
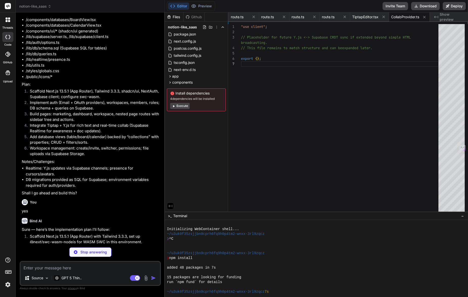
type textarea "x"
type textarea "</div> ); }"
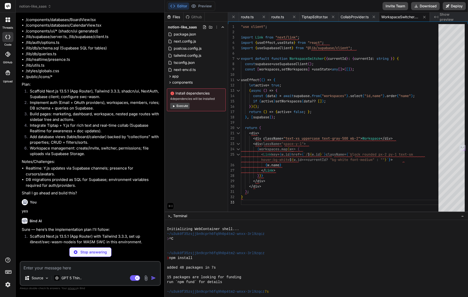
type textarea "x"
type textarea "} else { roots.push(node); } }); return roots; }"
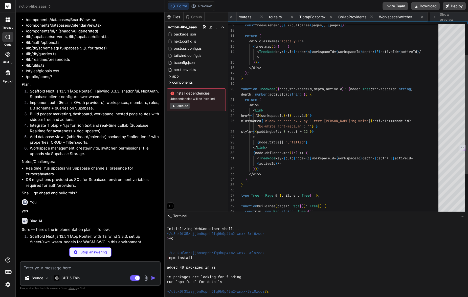
scroll to position [0, 488]
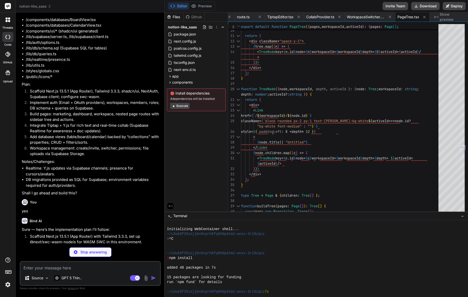
type textarea "x"
type textarea "}"
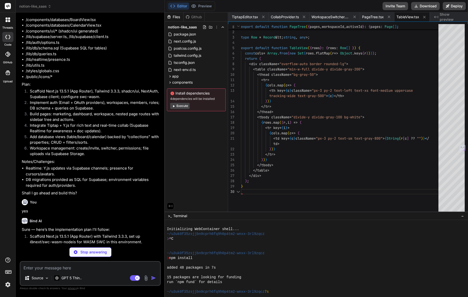
scroll to position [5, 0]
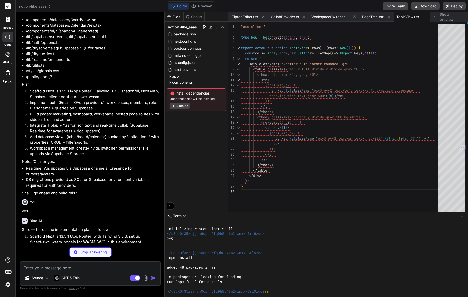
type textarea "x"
type textarea "); }"
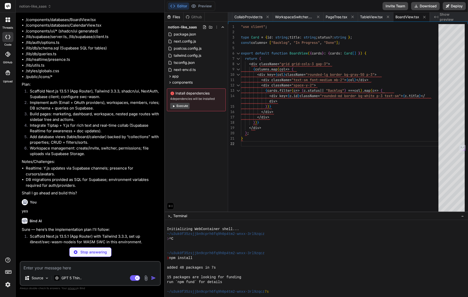
type textarea "x"
type textarea "</div> ))} </div> </div> ))} </div> ); }"
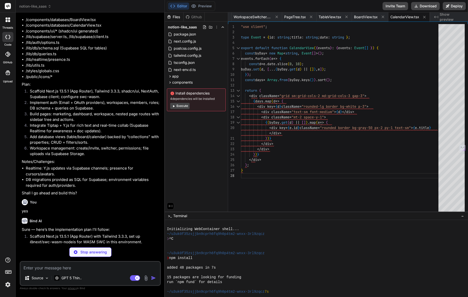
type textarea "x"
type textarea "// [PERSON_NAME] to avoid missing import in dashboard (kept for ref) export con…"
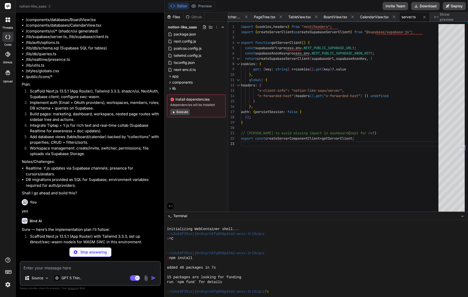
type textarea "x"
type textarea "client = createClient(supabaseUrl, supabaseAnonKey, { auth: { persistSession: t…"
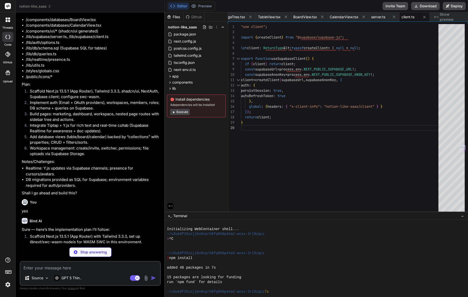
type textarea "x"
type textarea "if (token?.sub) { (session as any).userId = token.sub; } return session; } } };"
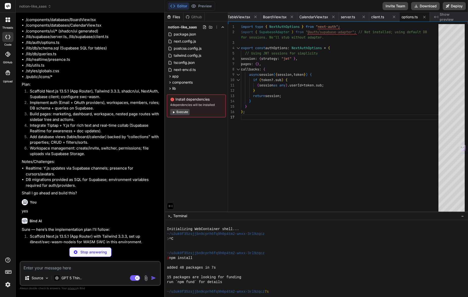
type textarea "x"
type textarea "updated_at timestamptz not null default now() ); -- Storage bucket for uploads …"
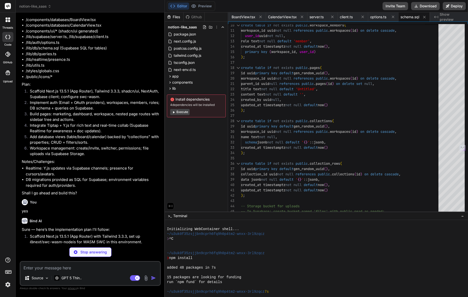
type textarea "x"
type textarea "}"
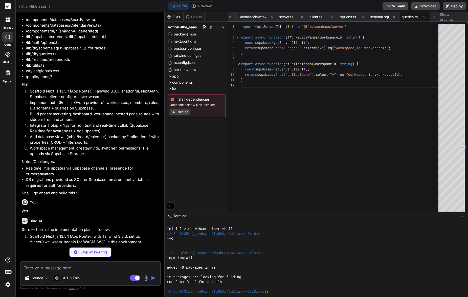
type textarea "x"
type textarea ""use client"; // Presence via Supabase can be added later with channel.track() …"
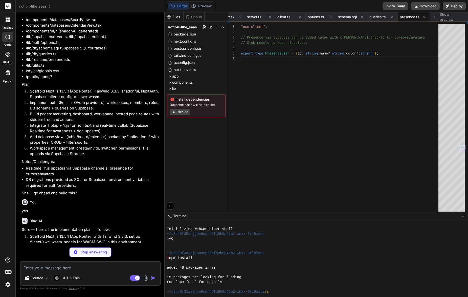
type textarea "x"
type textarea "}"
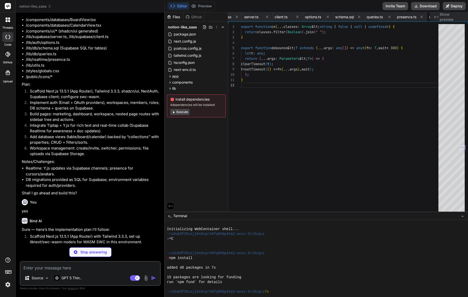
scroll to position [5, 0]
type textarea "x"
type textarea "outline: none; }"
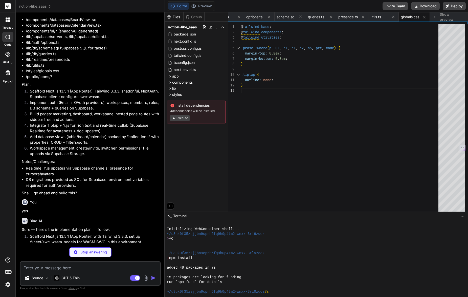
type textarea "x"
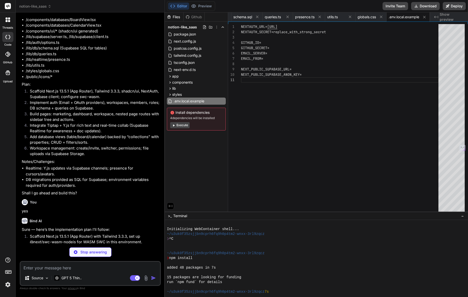
type textarea "x"
type textarea "- Email provider requires SMTP server credentials. Collaboration: - Editor broa…"
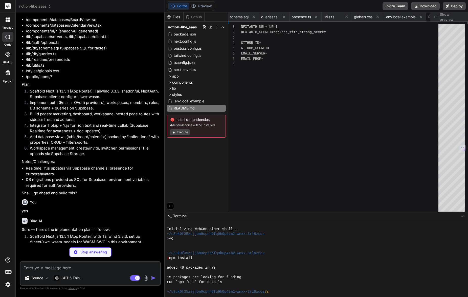
scroll to position [27, 0]
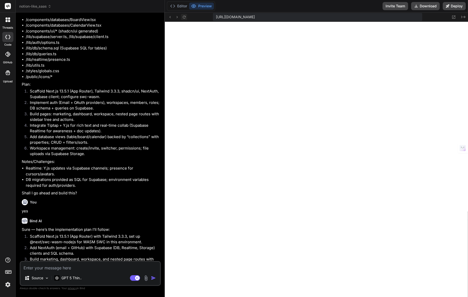
click at [186, 15] on icon at bounding box center [184, 17] width 4 height 4
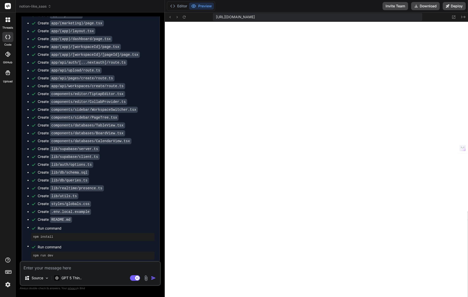
scroll to position [667, 0]
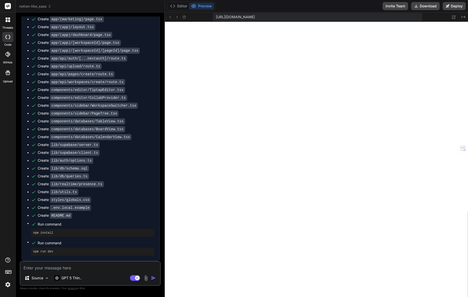
click at [66, 263] on textarea at bounding box center [90, 265] width 140 height 9
click at [55, 267] on textarea at bounding box center [90, 265] width 140 height 9
paste textarea "Failed to compile ./app/layout.tsx:1:0 Module not found: Can't resolve './globa…"
type textarea "x"
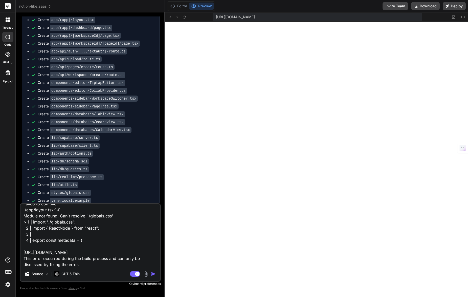
type textarea "Failed to compile ./app/layout.tsx:1:0 Module not found: Can't resolve './globa…"
click at [154, 273] on img "button" at bounding box center [153, 273] width 5 height 5
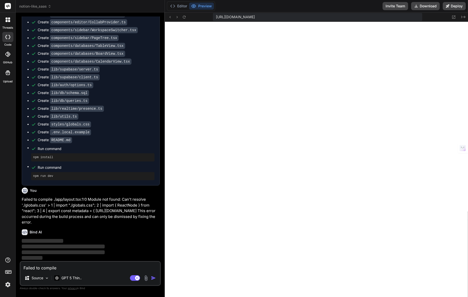
scroll to position [743, 0]
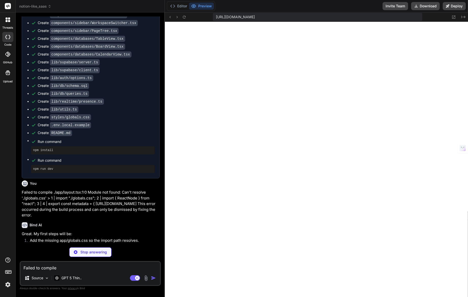
type textarea "x"
type textarea "outline: none; }"
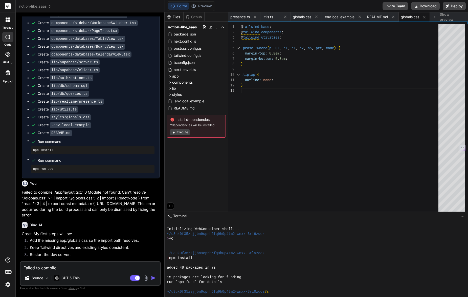
type textarea "x"
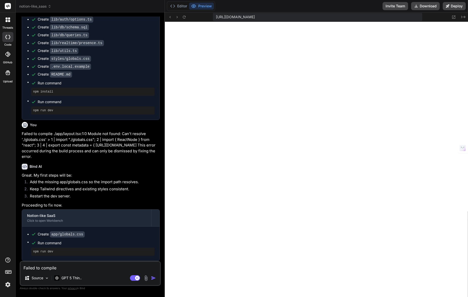
scroll to position [808, 0]
click at [76, 270] on textarea "Failed to compile ./app/layout.tsx:1:0 Module not found: Can't resolve './globa…" at bounding box center [90, 265] width 140 height 9
paste textarea "Failed to compile ./app/globals.css.webpack[javascript/auto]!=!./node_modules/n…"
type textarea "x"
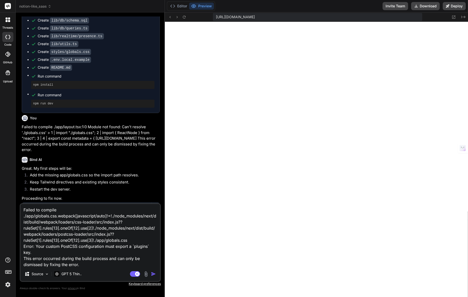
type textarea "Failed to compile ./app/globals.css.webpack[javascript/auto]!=!./node_modules/n…"
click at [153, 274] on img "button" at bounding box center [153, 273] width 5 height 5
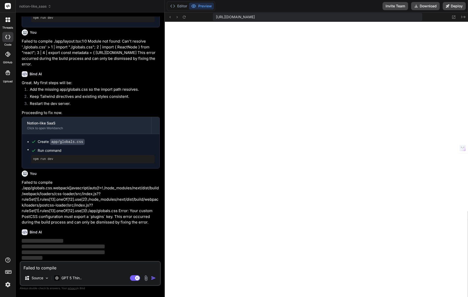
scroll to position [900, 0]
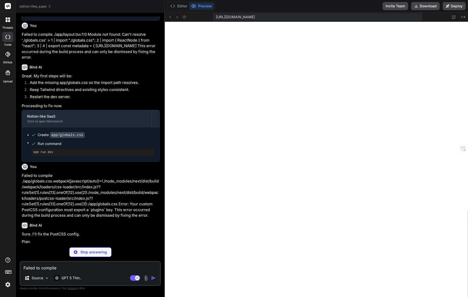
type textarea "x"
type textarea "module.exports = { plugins: { tailwindcss: {}, autoprefixer: {}, }, };"
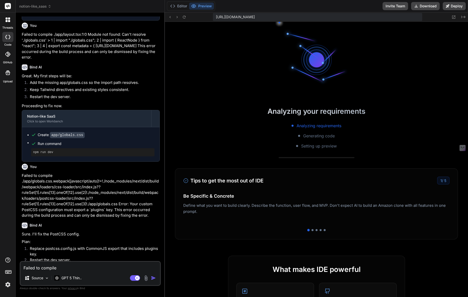
type textarea "x"
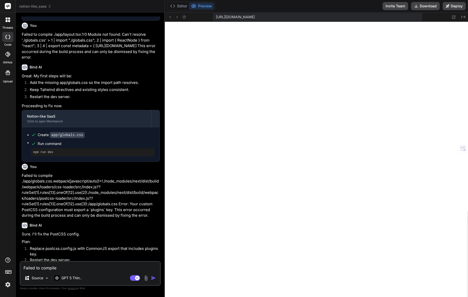
click at [75, 270] on textarea "Failed to compile ./app/globals.css.webpack[javascript/auto]!=!./node_modules/n…" at bounding box center [90, 265] width 140 height 9
click at [74, 269] on textarea "Failed to compile ./app/globals.css.webpack[javascript/auto]!=!./node_modules/n…" at bounding box center [90, 265] width 140 height 9
paste textarea "Failed to compile ./app/globals.css.webpack[javascript/auto]!=!./node_modules/n…"
type textarea "x"
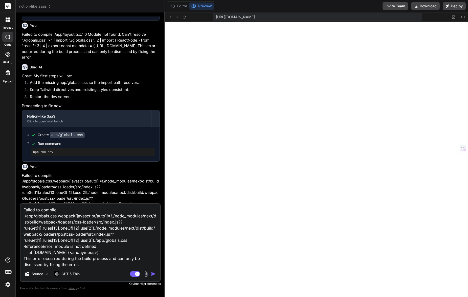
type textarea "Failed to compile ./app/globals.css.webpack[javascript/auto]!=!./node_modules/n…"
click at [151, 273] on img "button" at bounding box center [153, 273] width 5 height 5
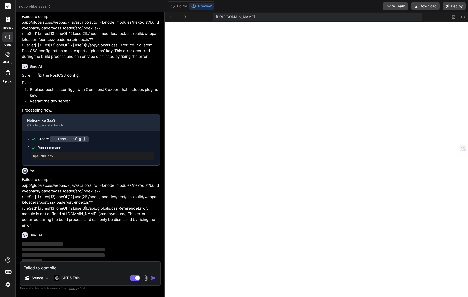
scroll to position [1063, 0]
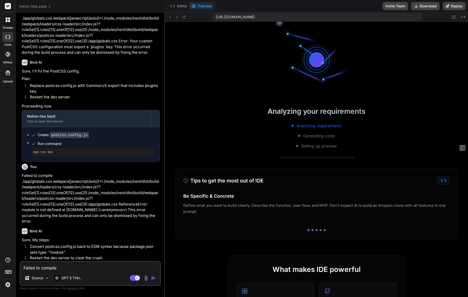
type textarea "x"
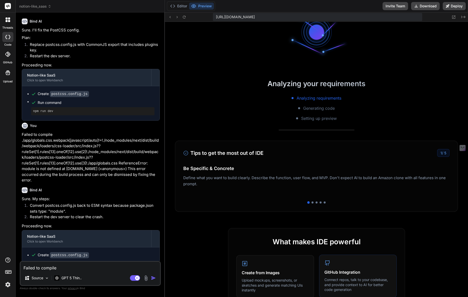
scroll to position [3, 0]
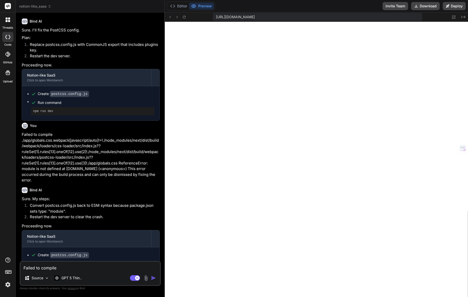
click at [207, 6] on button "Preview" at bounding box center [201, 6] width 25 height 7
click at [182, 16] on icon at bounding box center [184, 17] width 4 height 4
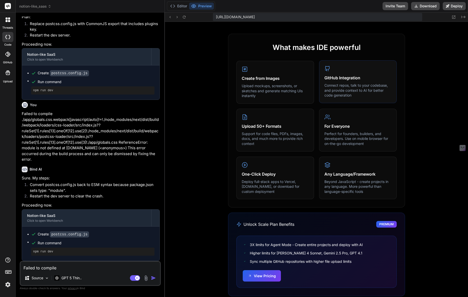
scroll to position [0, 0]
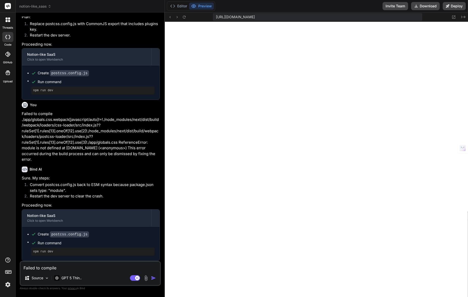
click at [199, 6] on button "Preview" at bounding box center [201, 6] width 25 height 7
click at [182, 17] on icon at bounding box center [184, 17] width 4 height 4
